Goal: Information Seeking & Learning: Compare options

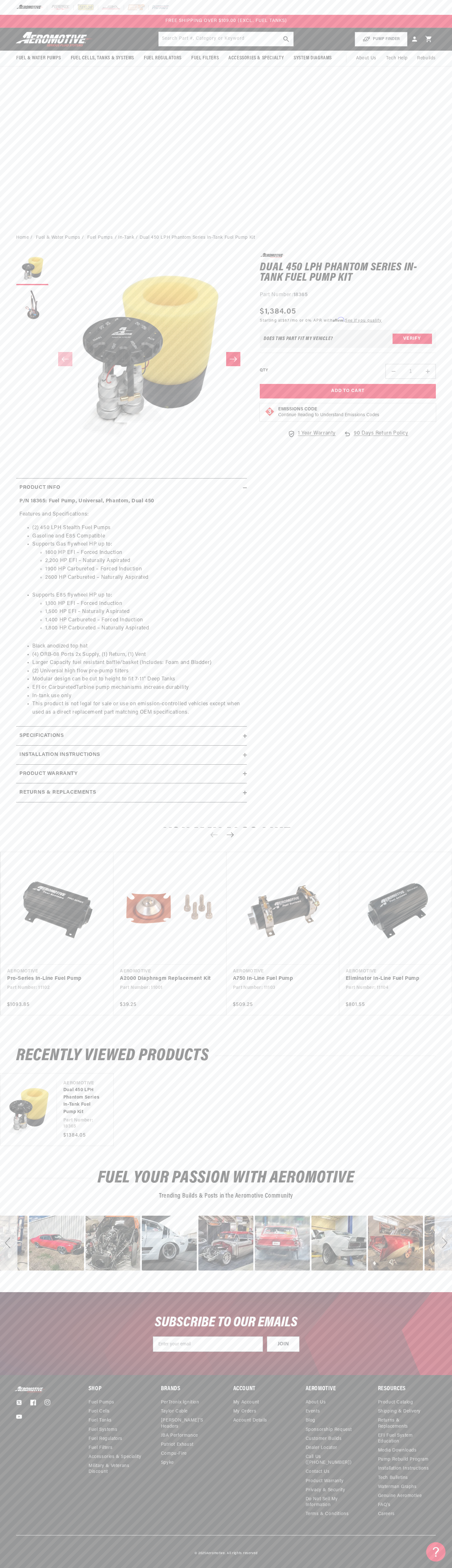
click at [224, 1] on div at bounding box center [226, 7] width 452 height 15
click at [422, 104] on div "Fuel & Water Pumps Back In-Tank" at bounding box center [226, 128] width 452 height 201
click at [284, 1563] on html "Skip to content Your cart Your cart is empty Loading... You may also like Subto…" at bounding box center [226, 784] width 452 height 1568
click at [13, 975] on link "Pro-Series In-Line Fuel Pump" at bounding box center [54, 979] width 93 height 9
